Goal: Book appointment/travel/reservation

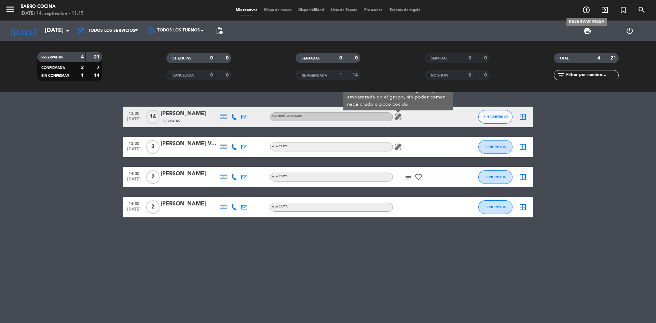
click at [587, 9] on icon "add_circle_outline" at bounding box center [586, 10] width 8 height 8
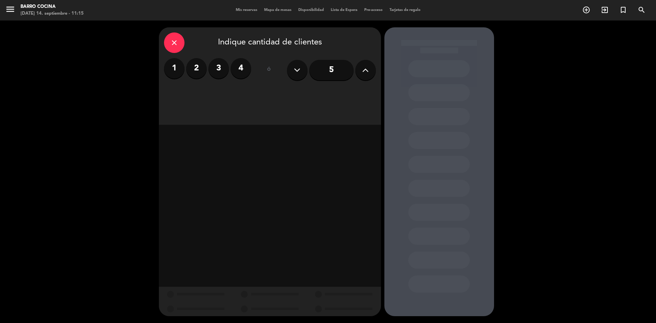
click at [361, 71] on button at bounding box center [365, 70] width 21 height 21
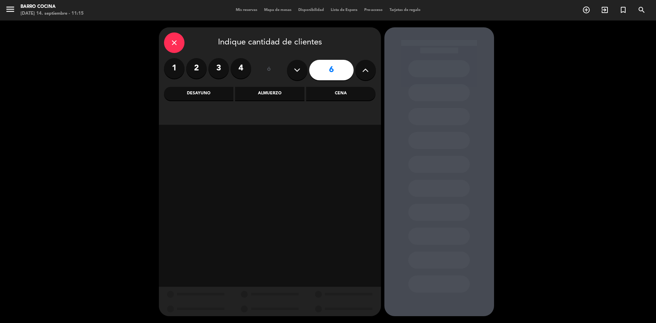
click at [361, 71] on button at bounding box center [365, 70] width 21 height 21
type input "8"
click at [284, 96] on div "Almuerzo" at bounding box center [269, 94] width 69 height 14
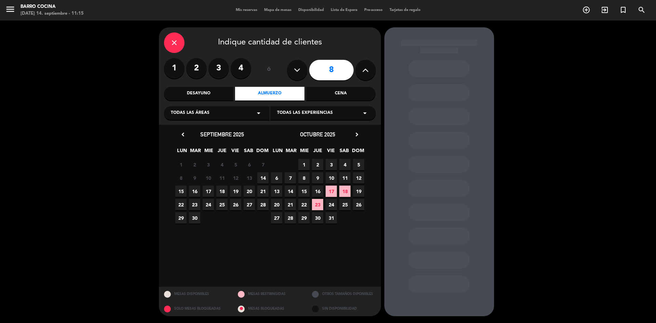
click at [266, 178] on span "14" at bounding box center [262, 177] width 11 height 11
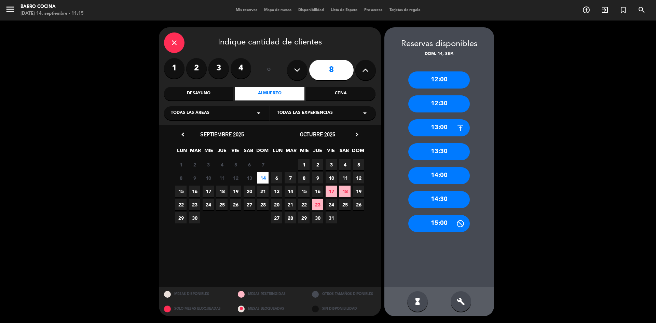
click at [438, 178] on div "14:00" at bounding box center [439, 175] width 62 height 17
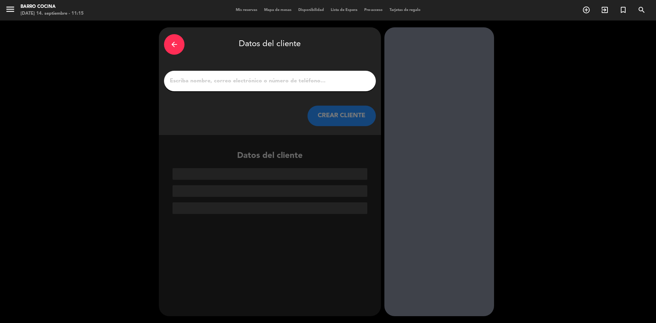
click at [271, 84] on input "1" at bounding box center [270, 81] width 202 height 10
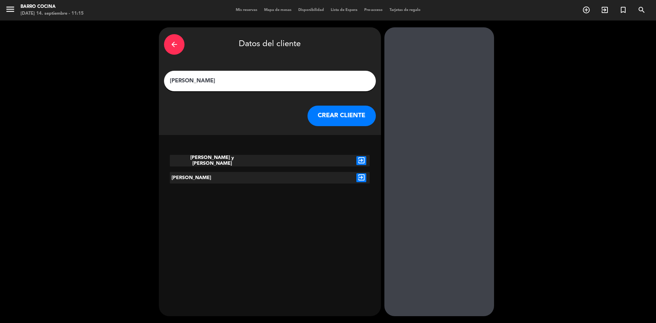
type input "[PERSON_NAME]"
click at [336, 120] on button "CREAR CLIENTE" at bounding box center [342, 116] width 68 height 21
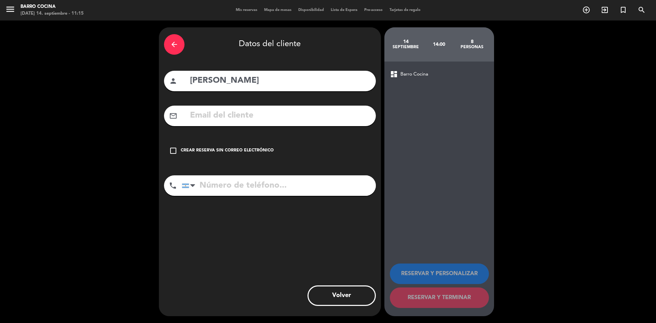
click at [176, 149] on icon "check_box_outline_blank" at bounding box center [173, 151] width 8 height 8
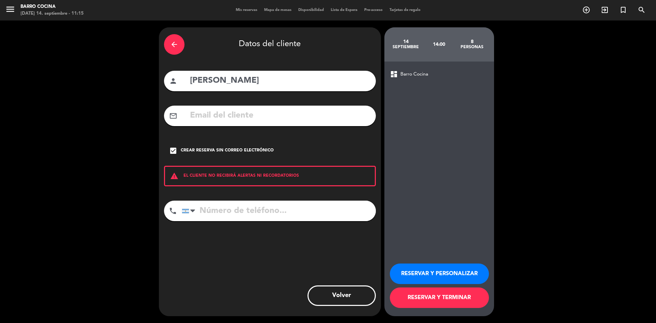
click at [440, 296] on button "RESERVAR Y TERMINAR" at bounding box center [439, 297] width 99 height 21
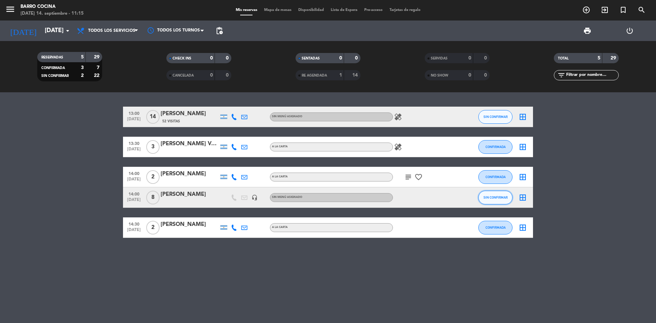
click at [497, 197] on span "SIN CONFIRMAR" at bounding box center [496, 197] width 24 height 4
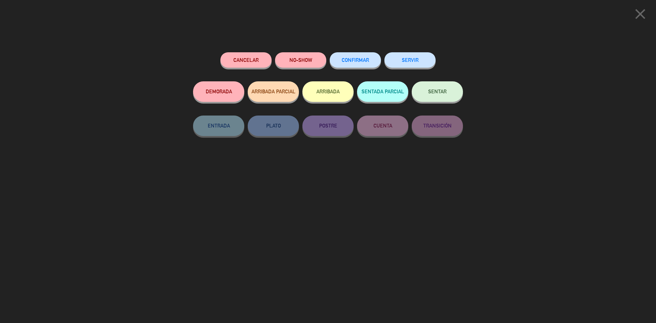
click at [359, 59] on span "CONFIRMAR" at bounding box center [355, 60] width 27 height 6
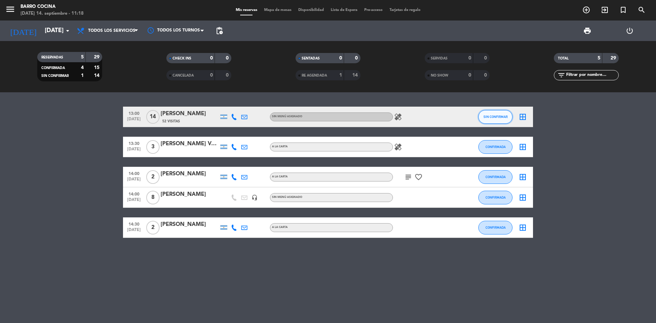
click at [501, 115] on span "SIN CONFIRMAR" at bounding box center [496, 117] width 24 height 4
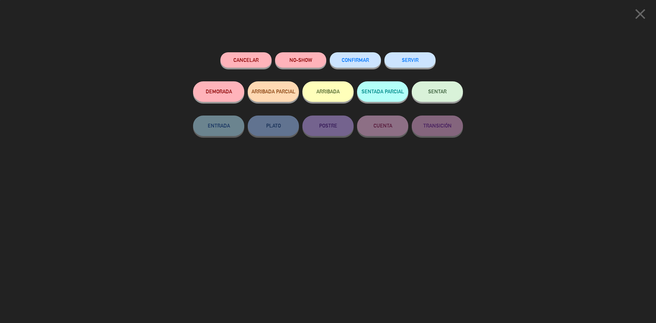
click at [364, 55] on button "CONFIRMAR" at bounding box center [355, 59] width 51 height 15
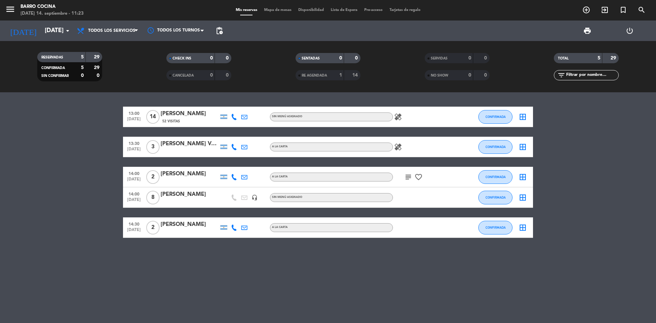
click at [398, 117] on icon "healing" at bounding box center [398, 117] width 8 height 8
click at [29, 138] on bookings-row "13:00 [DATE] [PERSON_NAME] 52 Visitas Sin menú asignado healing 1 persona tiene…" at bounding box center [328, 172] width 656 height 131
click at [396, 147] on icon "healing" at bounding box center [398, 147] width 8 height 8
click at [408, 177] on icon "subject" at bounding box center [408, 177] width 8 height 8
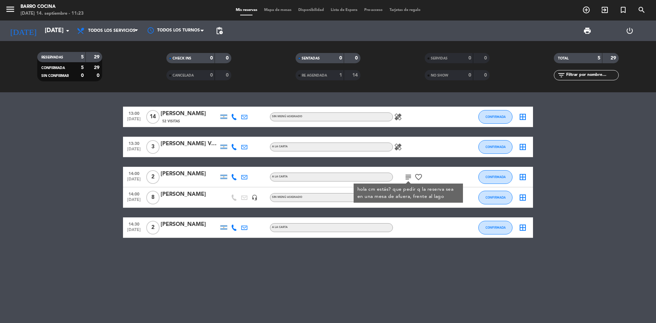
click at [420, 175] on icon "favorite_border" at bounding box center [419, 177] width 8 height 8
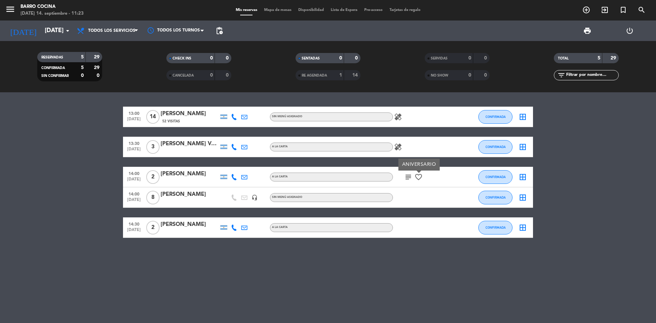
click at [94, 149] on bookings-row "13:00 [DATE] [PERSON_NAME] 52 Visitas Sin menú asignado healing CONFIRMADA bord…" at bounding box center [328, 172] width 656 height 131
click at [234, 147] on icon at bounding box center [234, 147] width 6 height 6
click at [227, 135] on span "Copiar" at bounding box center [229, 135] width 14 height 7
click at [235, 176] on icon at bounding box center [234, 177] width 6 height 6
click at [229, 167] on span "Copiar" at bounding box center [229, 165] width 14 height 7
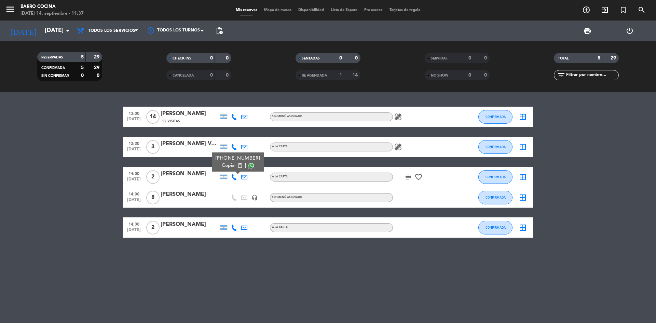
click at [230, 227] on div at bounding box center [234, 227] width 10 height 20
click at [232, 228] on icon at bounding box center [234, 228] width 6 height 6
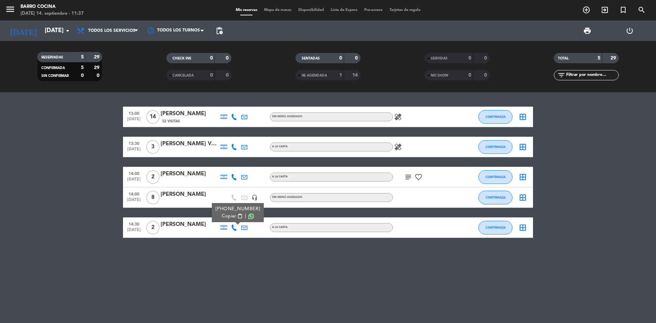
click at [222, 213] on span "Copiar" at bounding box center [229, 216] width 14 height 7
click at [188, 201] on div at bounding box center [190, 201] width 58 height 5
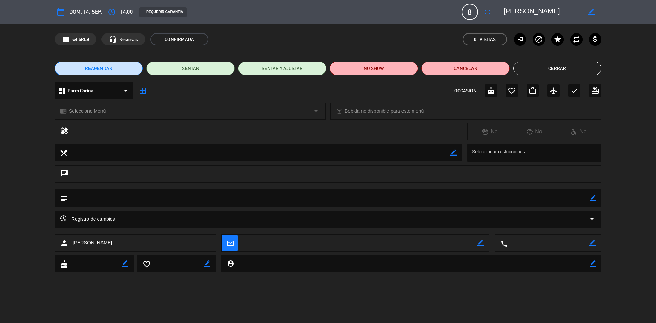
click at [31, 153] on div "local_dining border_color Seleccionar restricciones" at bounding box center [328, 155] width 656 height 22
click at [543, 71] on button "Cerrar" at bounding box center [557, 69] width 88 height 14
